Goal: Transaction & Acquisition: Subscribe to service/newsletter

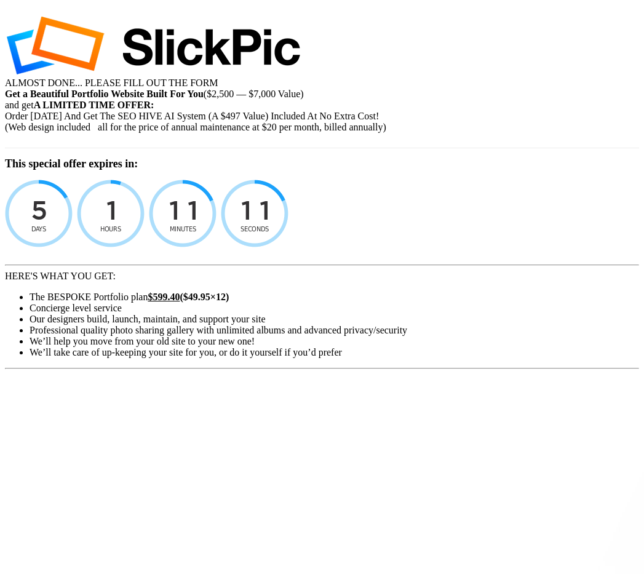
select select "[GEOGRAPHIC_DATA]"
select select
select select "[GEOGRAPHIC_DATA]"
select select
type input "[EMAIL_ADDRESS][DOMAIN_NAME]"
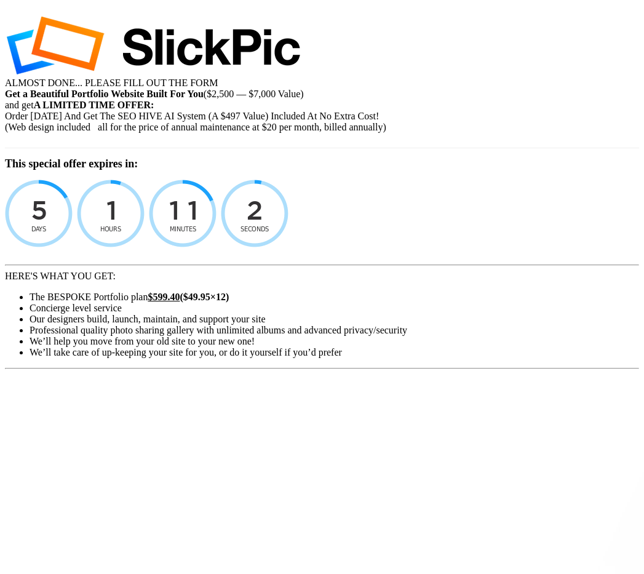
type input "Chand"
type input "[PERSON_NAME]"
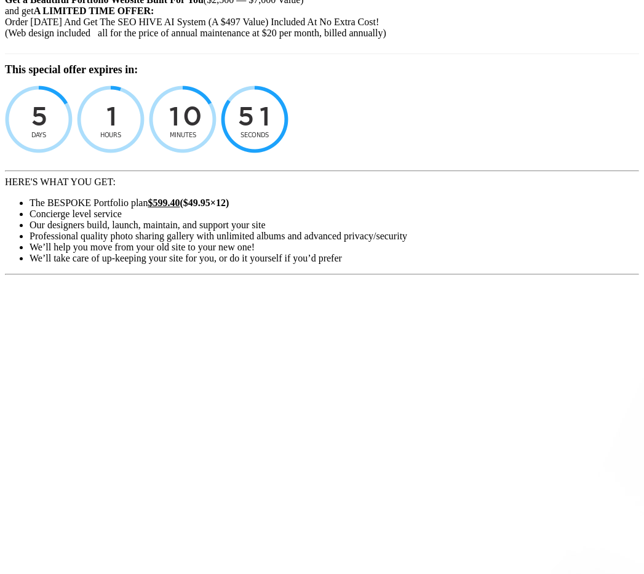
scroll to position [126, 0]
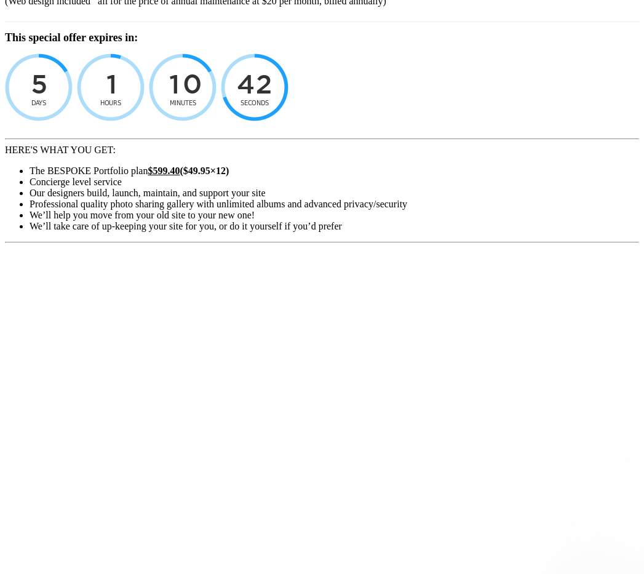
type input "515"
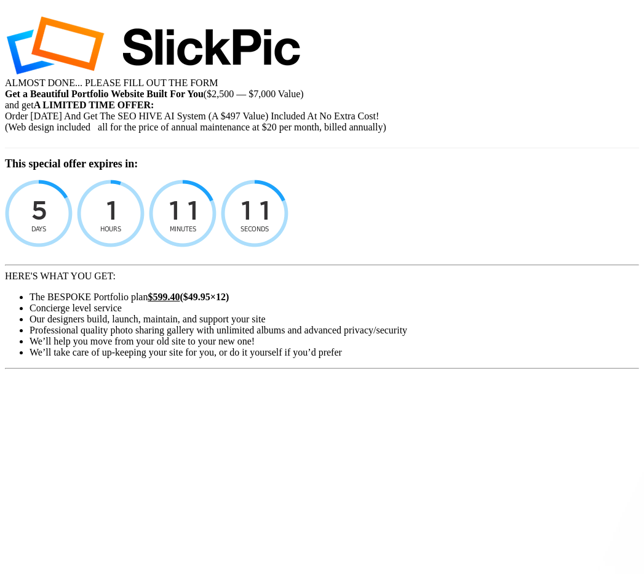
select select "[GEOGRAPHIC_DATA]"
select select
type input "[EMAIL_ADDRESS][DOMAIN_NAME]"
type input "Chand"
type input "[PERSON_NAME]"
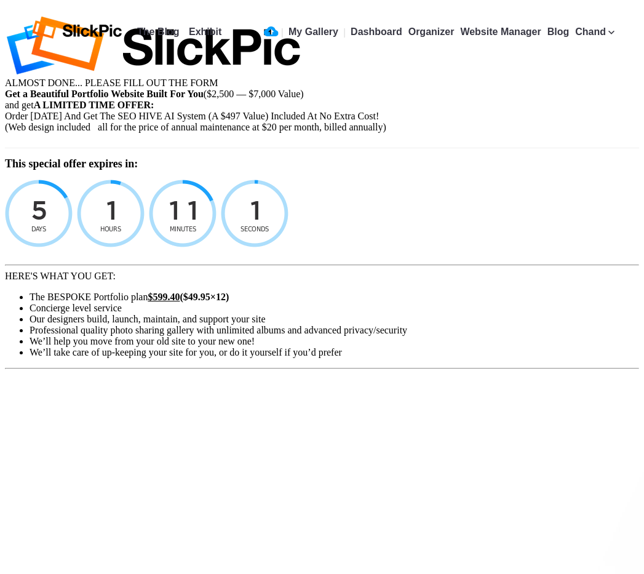
type input "515 W Crescent Dr"
type input "O"
type input "Palo Alto"
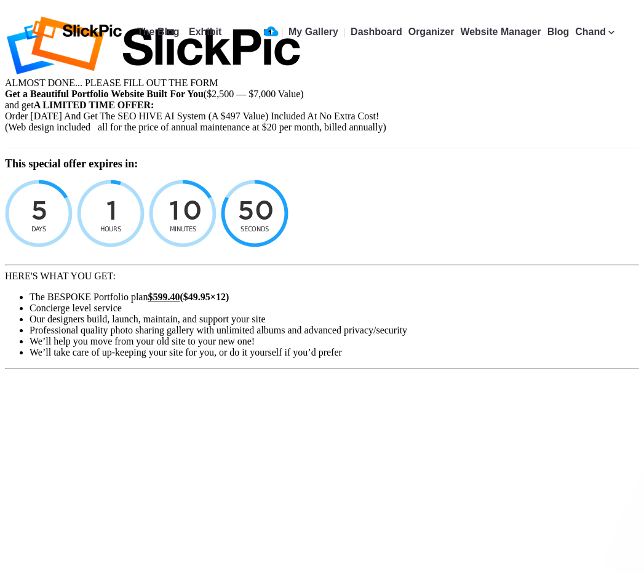
type input "94301"
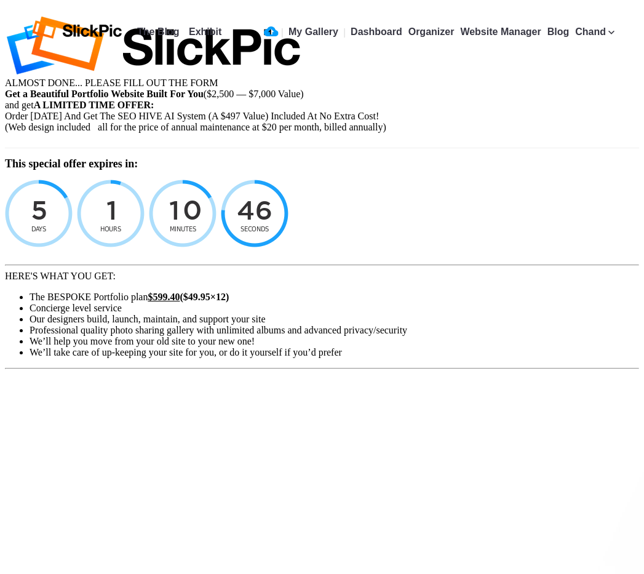
checkbox input "true"
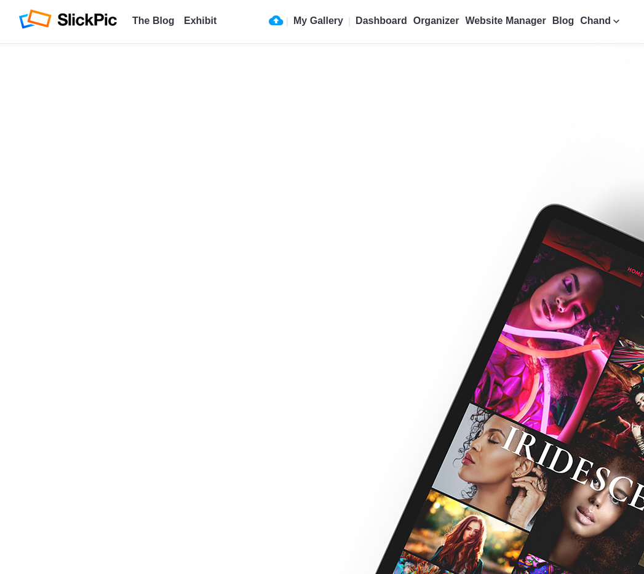
scroll to position [532, 0]
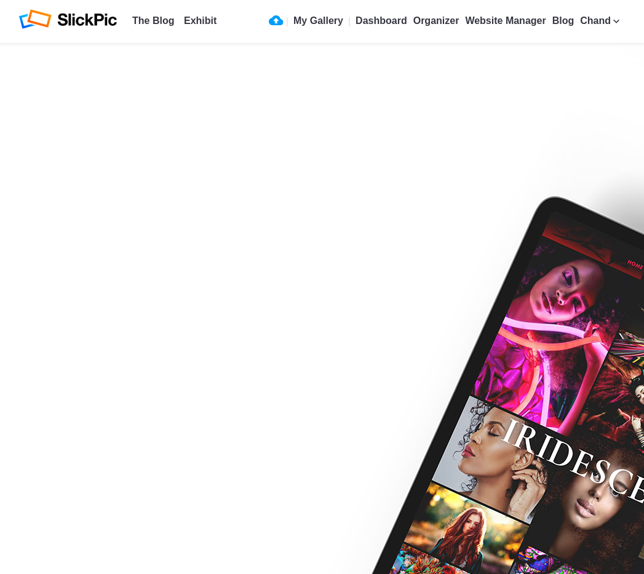
type input "10 / 26"
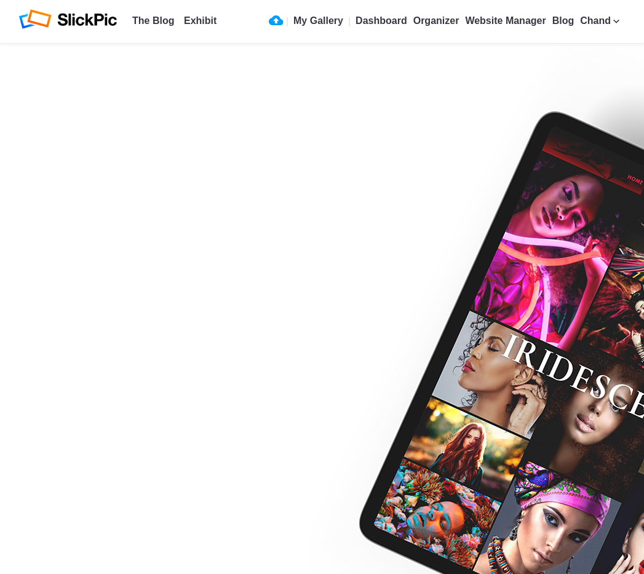
scroll to position [624, 0]
